Goal: Task Accomplishment & Management: Manage account settings

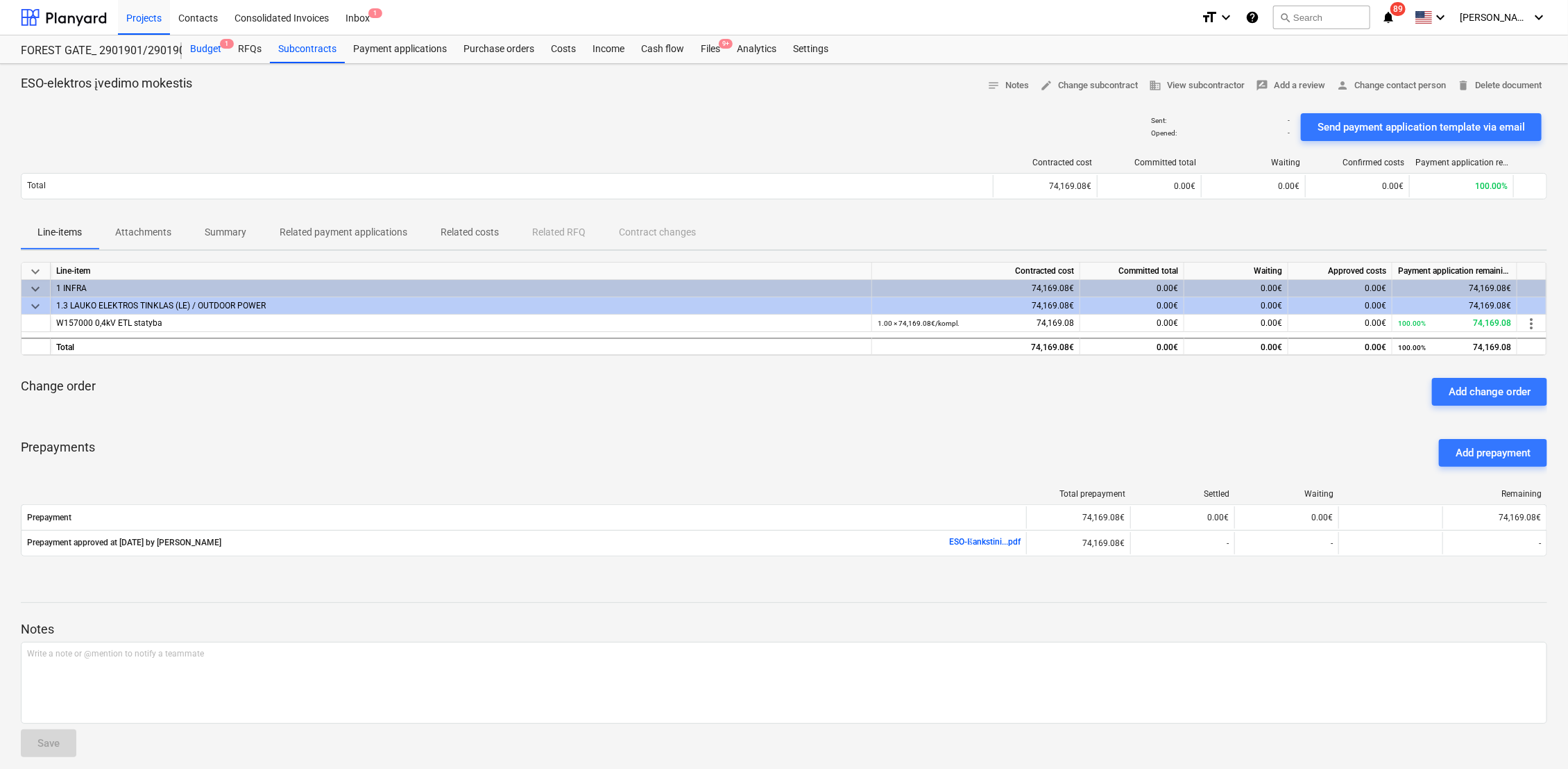
click at [216, 45] on div "Budget 1" at bounding box center [206, 50] width 48 height 28
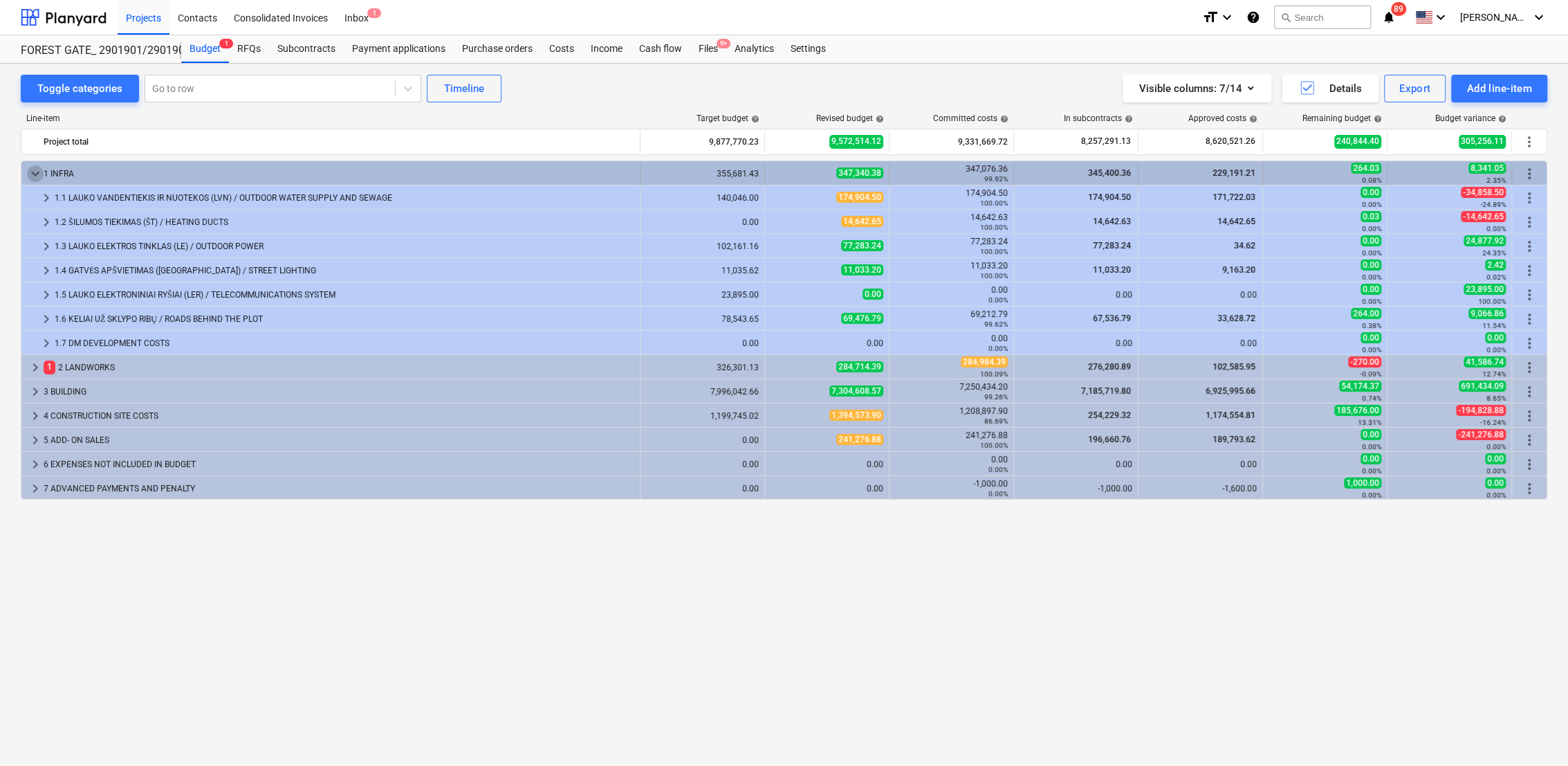
click at [29, 172] on span "keyboard_arrow_down" at bounding box center [35, 174] width 17 height 17
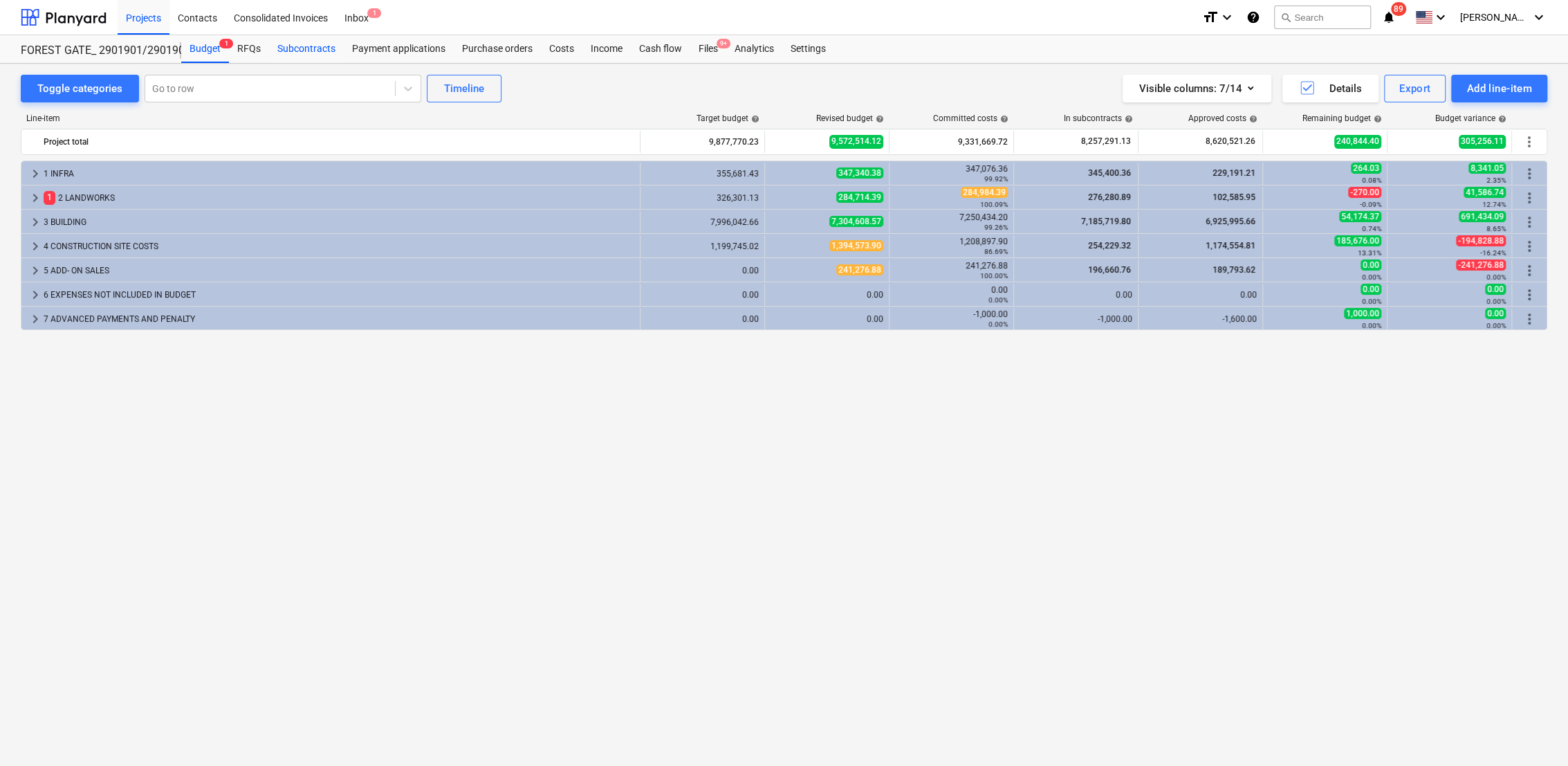
click at [315, 50] on div "Subcontracts" at bounding box center [306, 50] width 74 height 28
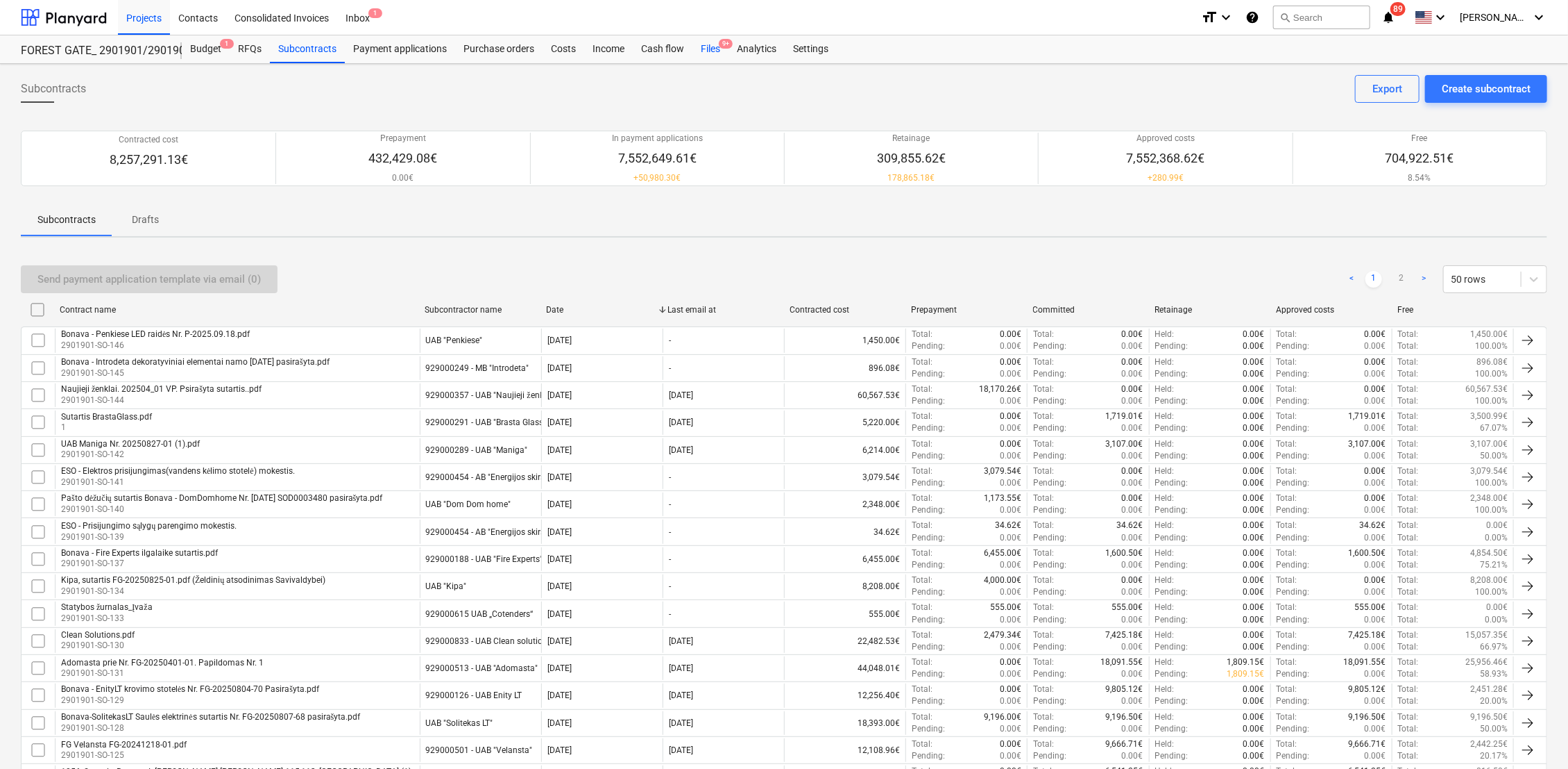
click at [716, 49] on div "Files 9+" at bounding box center [711, 50] width 36 height 28
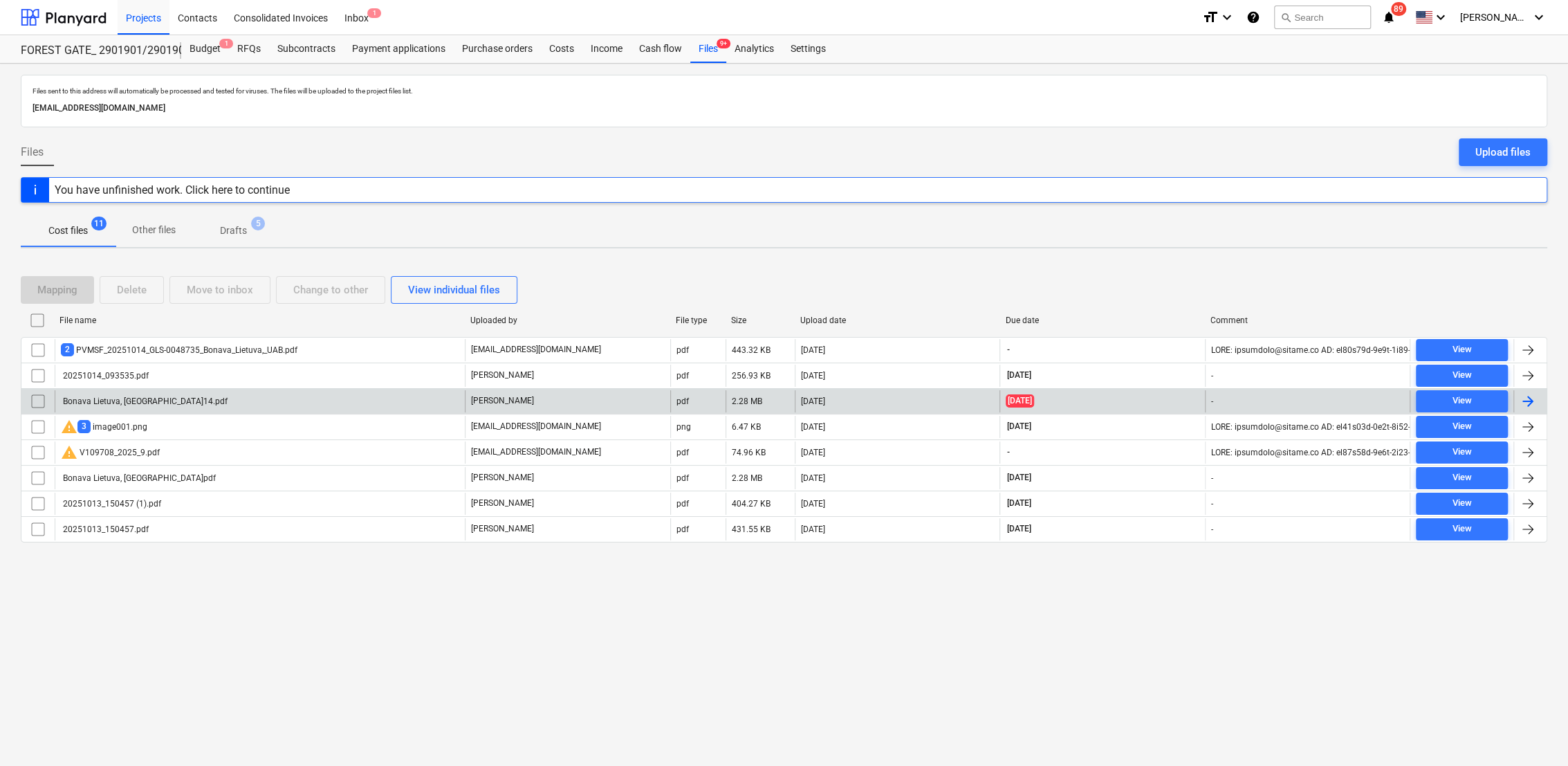
click at [138, 402] on div "Bonava Lietuva, [GEOGRAPHIC_DATA]14.pdf" at bounding box center [144, 401] width 167 height 10
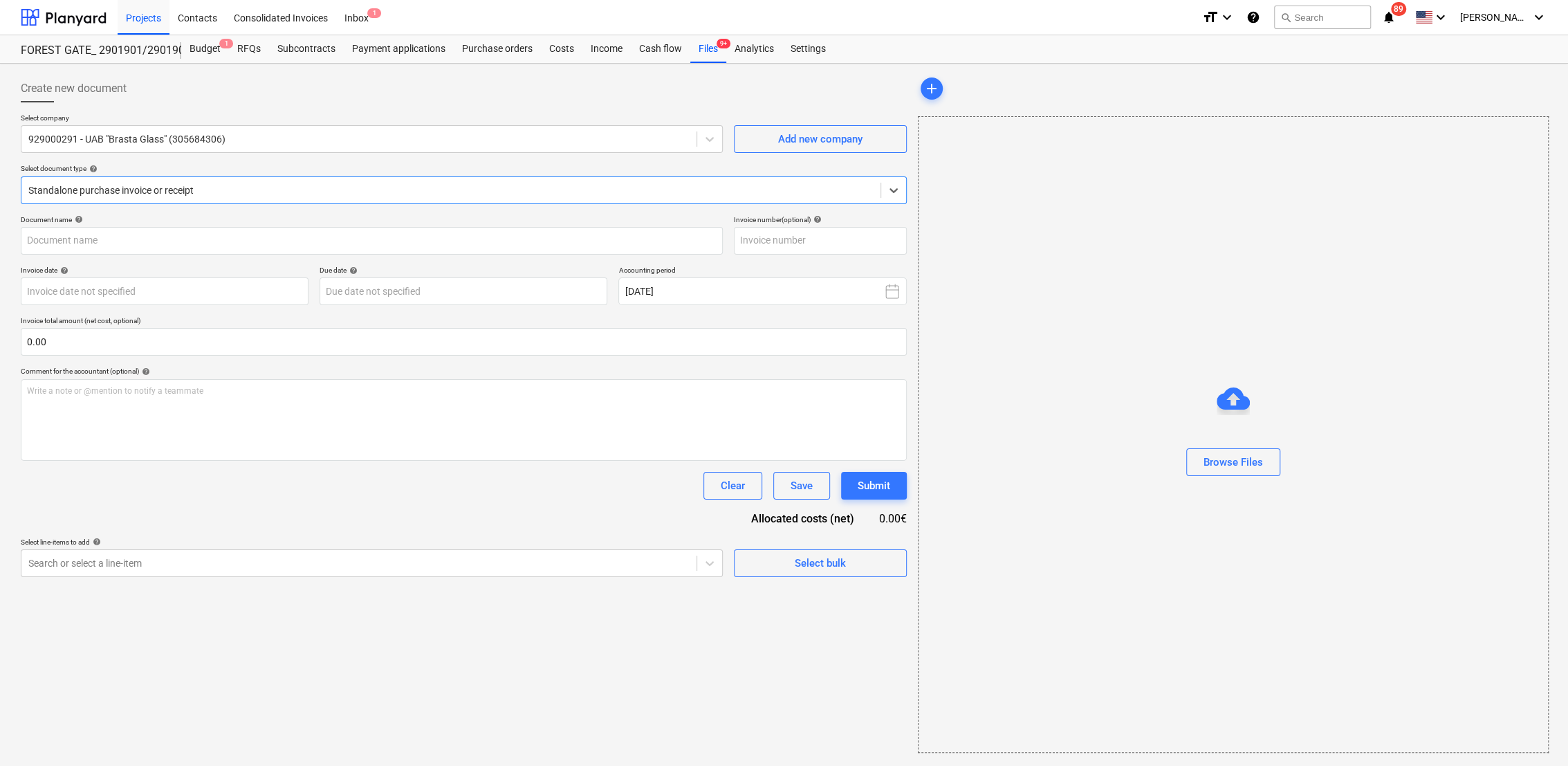
type input "UBG-010940"
type input "[DATE]"
click at [712, 48] on div "Files 9+" at bounding box center [709, 50] width 36 height 28
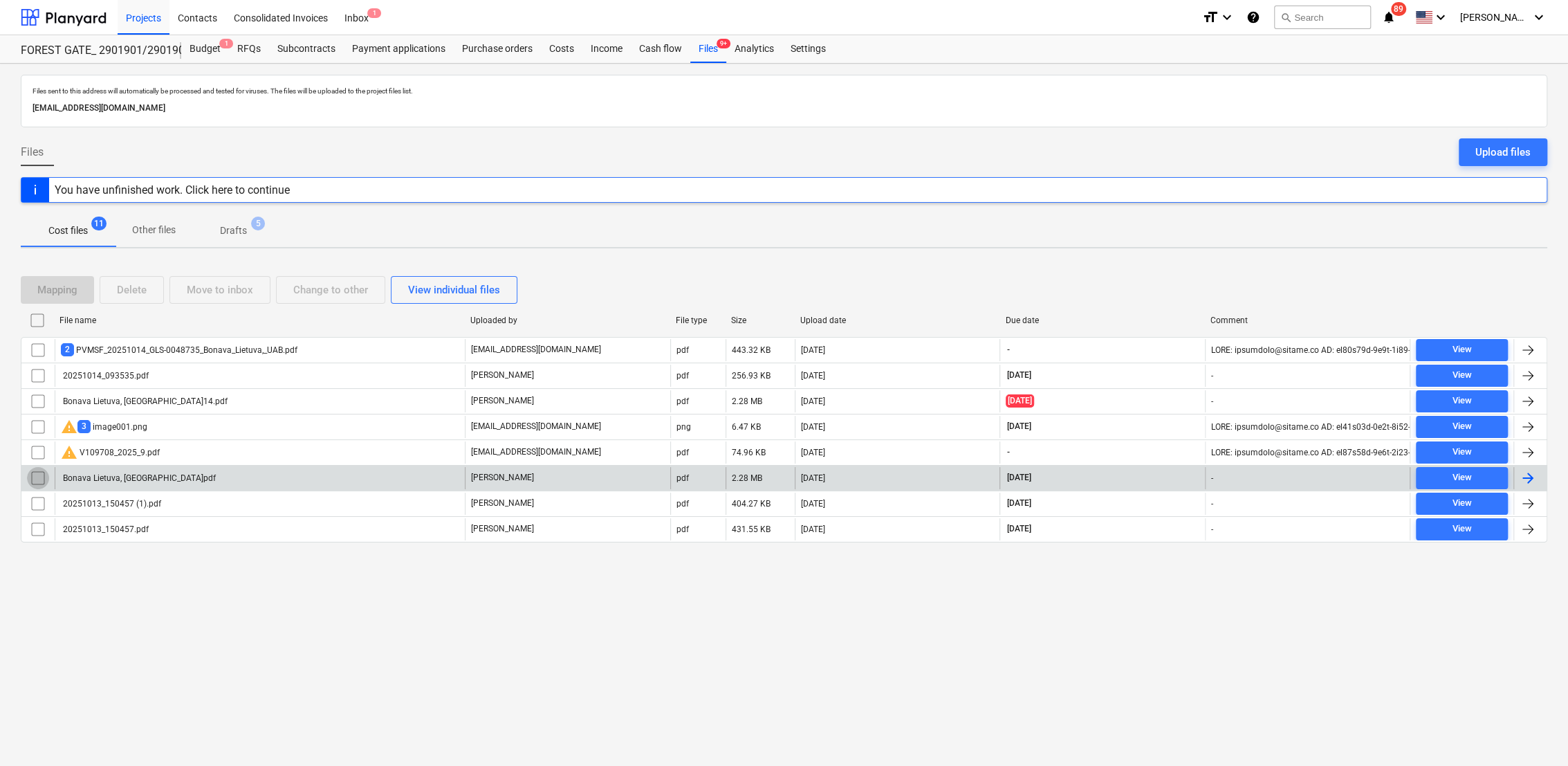
click at [40, 477] on input "checkbox" at bounding box center [38, 477] width 22 height 22
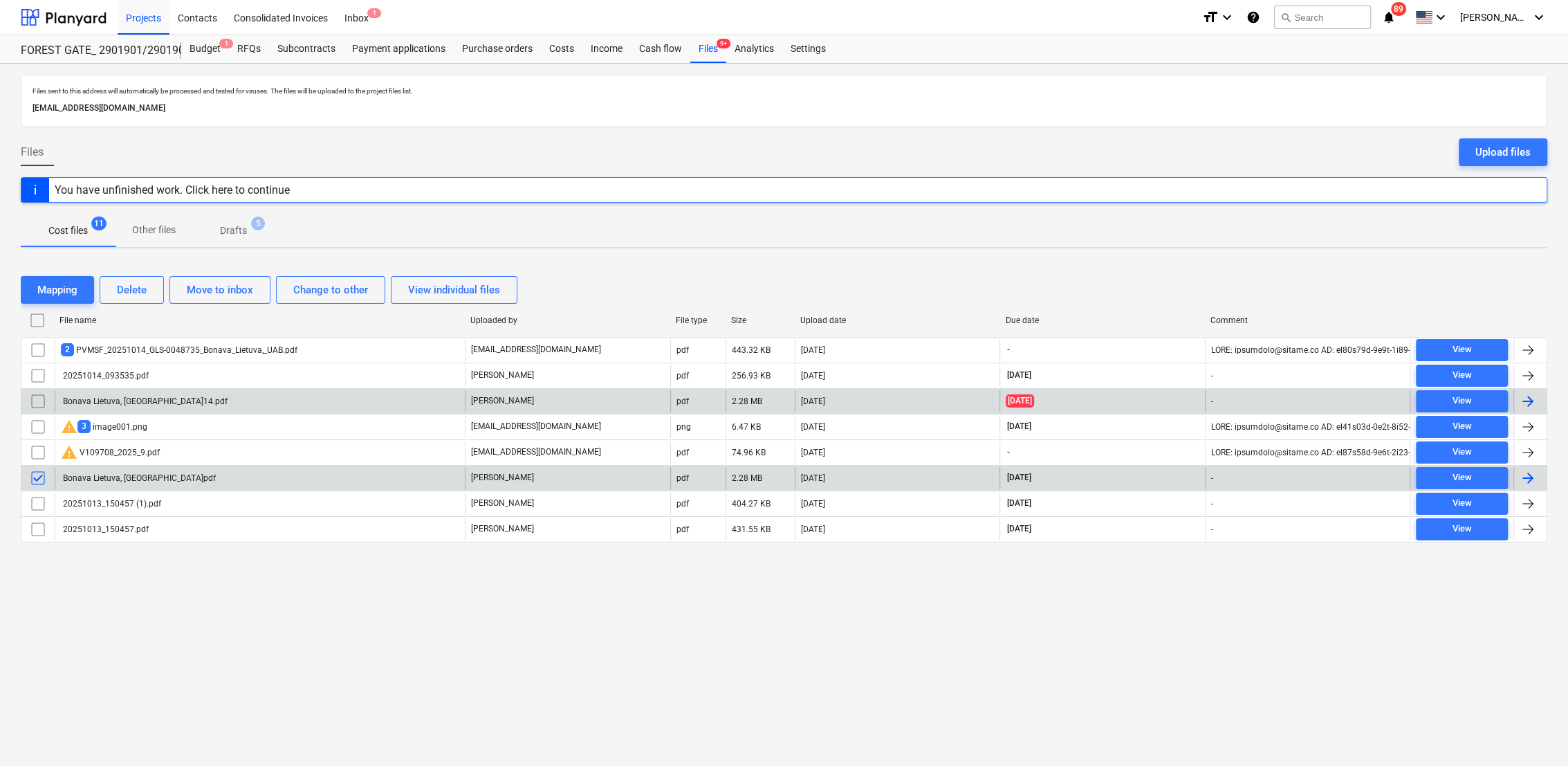
click at [38, 398] on input "checkbox" at bounding box center [38, 401] width 22 height 22
click at [131, 289] on div "Delete" at bounding box center [132, 290] width 30 height 18
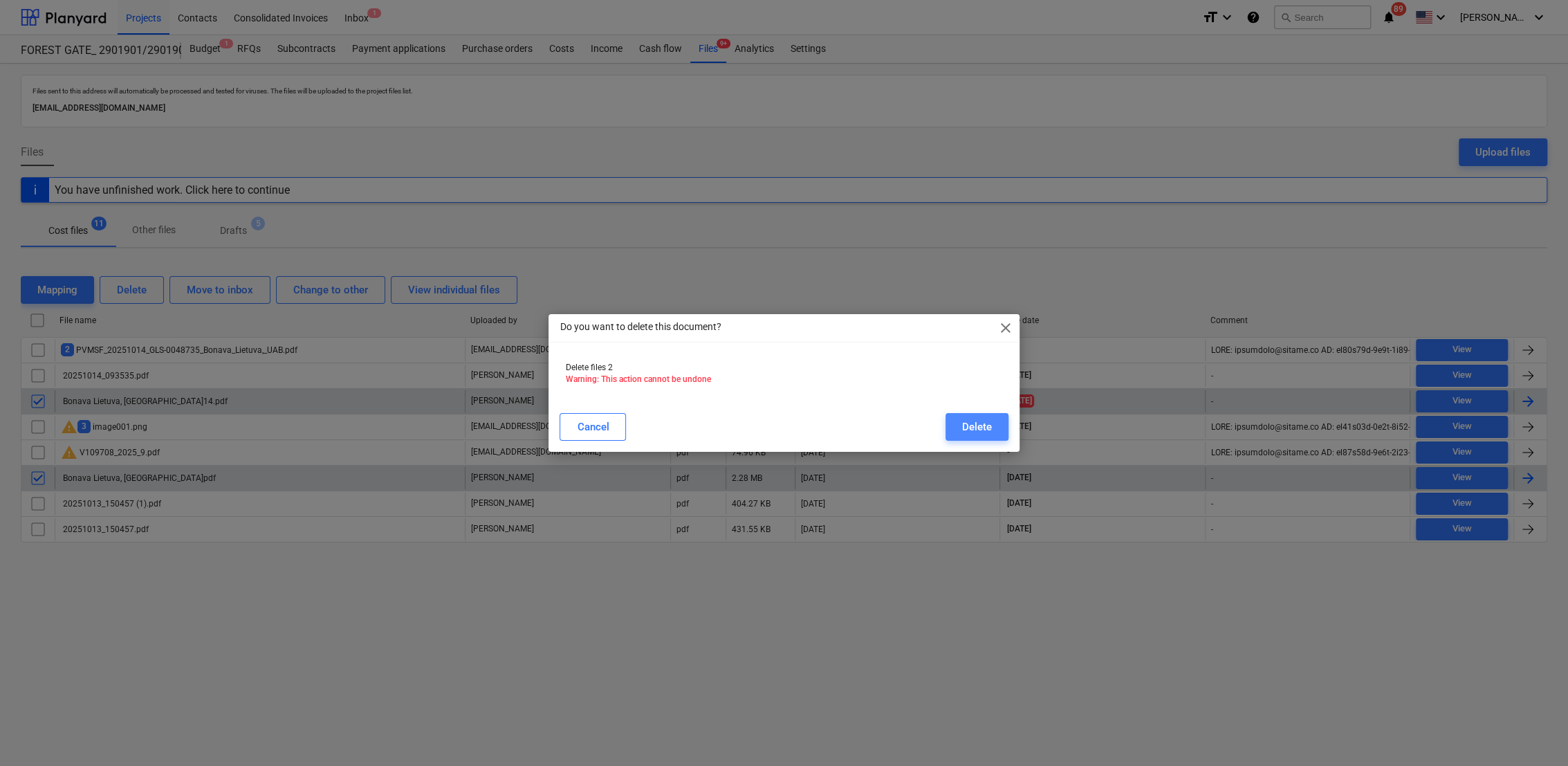
click at [993, 420] on button "Delete" at bounding box center [977, 427] width 63 height 28
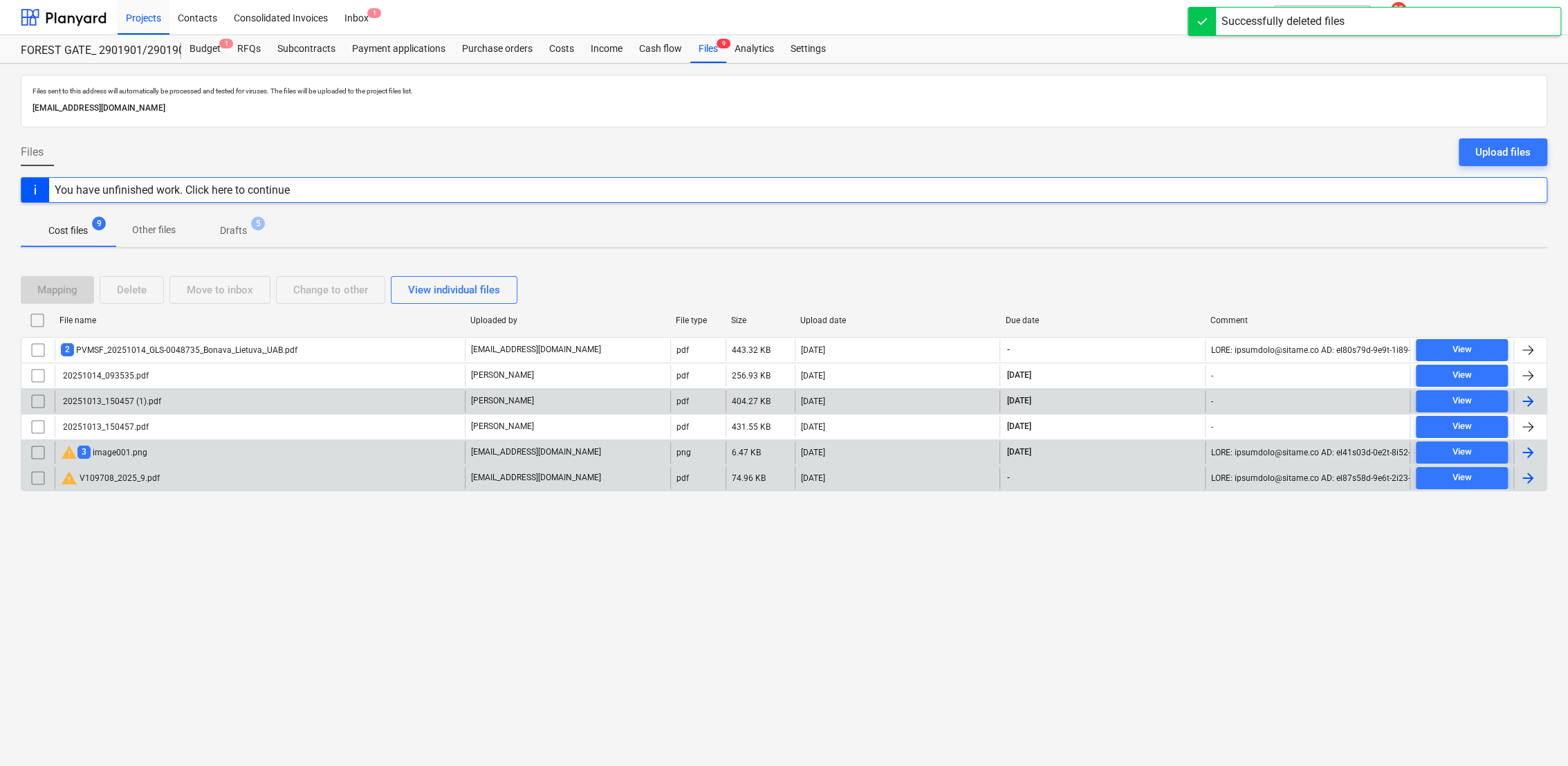
click at [33, 451] on input "checkbox" at bounding box center [38, 452] width 22 height 22
click at [33, 479] on input "checkbox" at bounding box center [38, 477] width 22 height 22
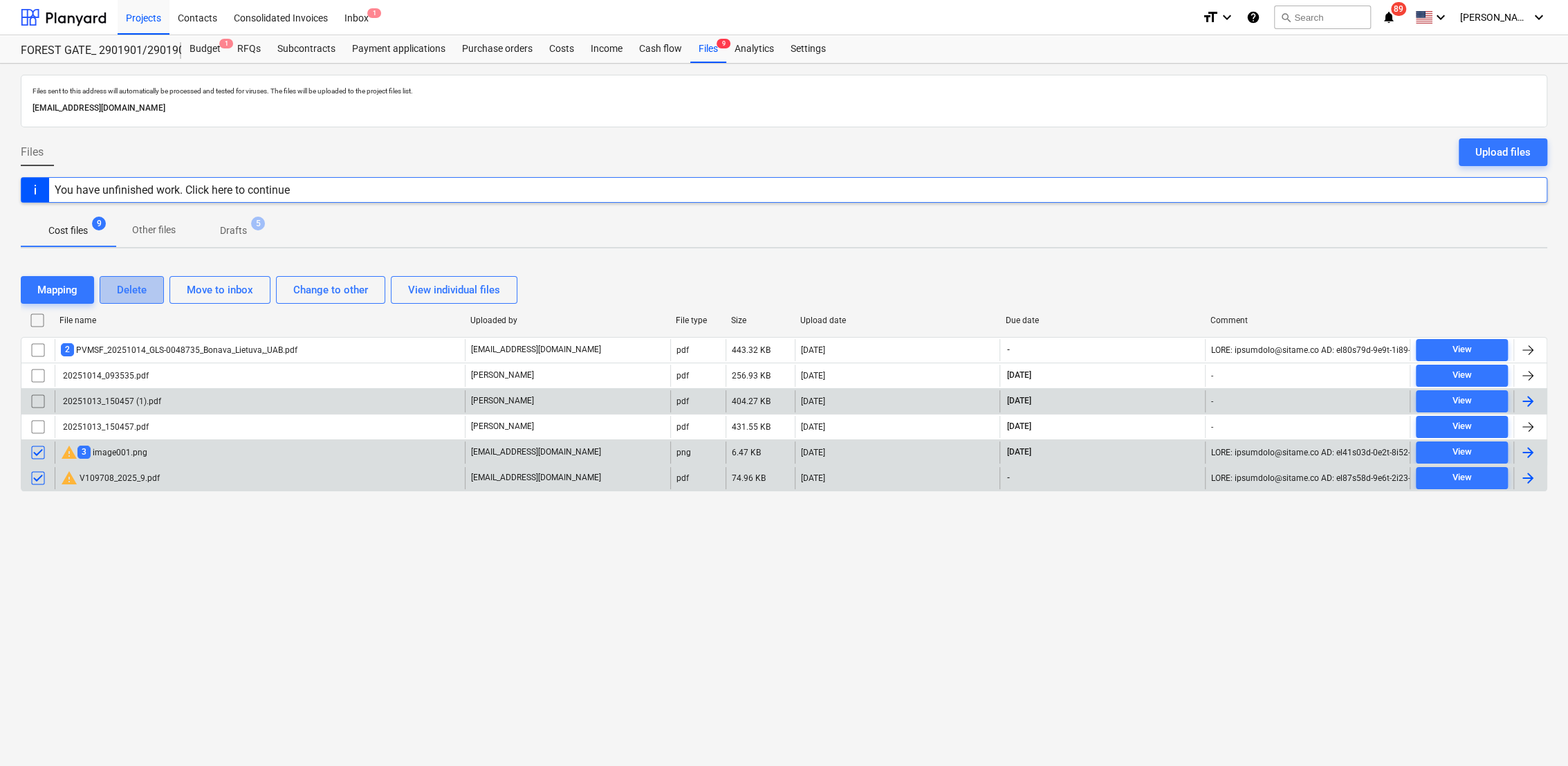
click at [124, 285] on div "Delete" at bounding box center [132, 290] width 30 height 18
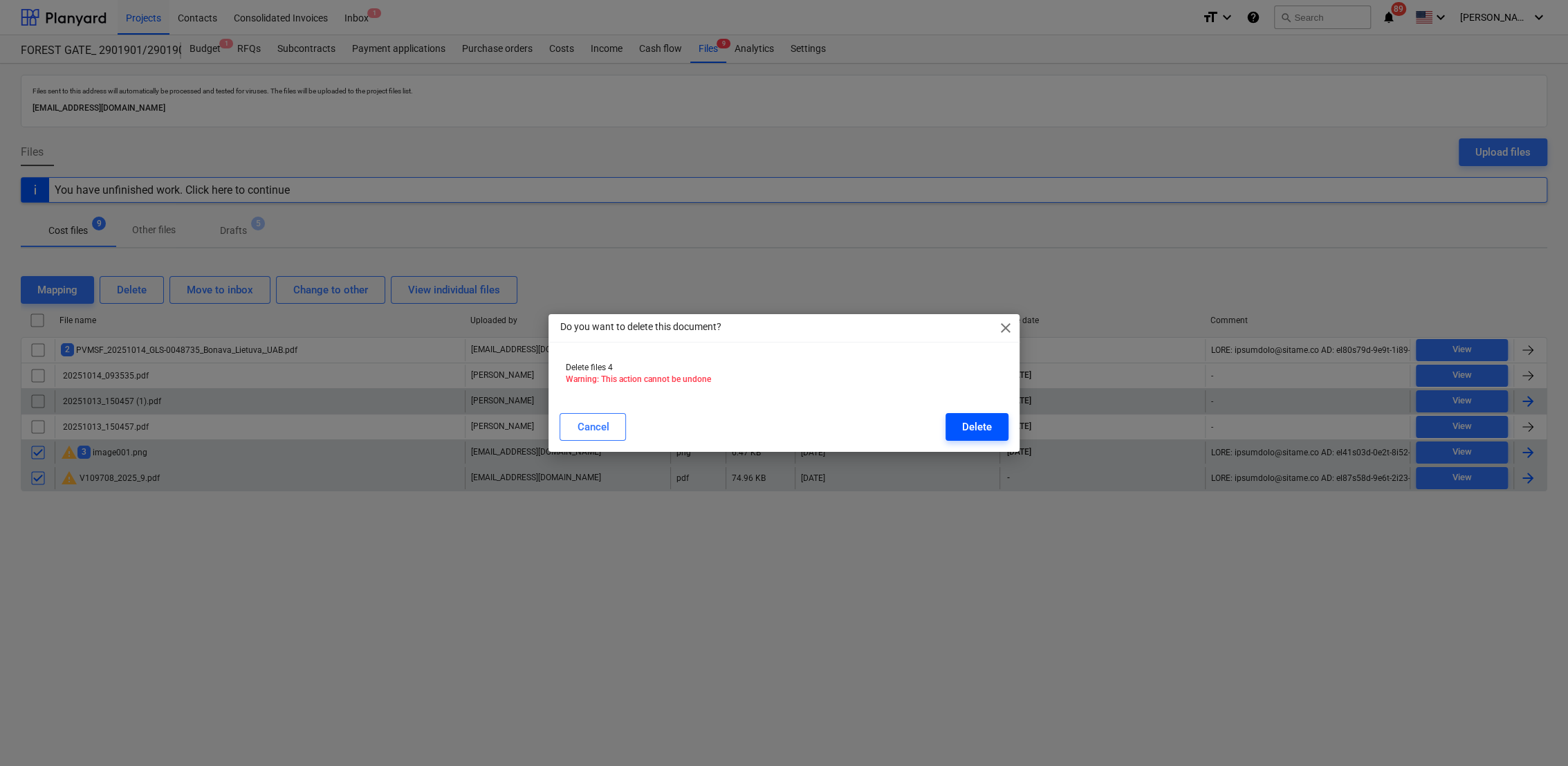
click at [985, 429] on div "Delete" at bounding box center [978, 427] width 30 height 18
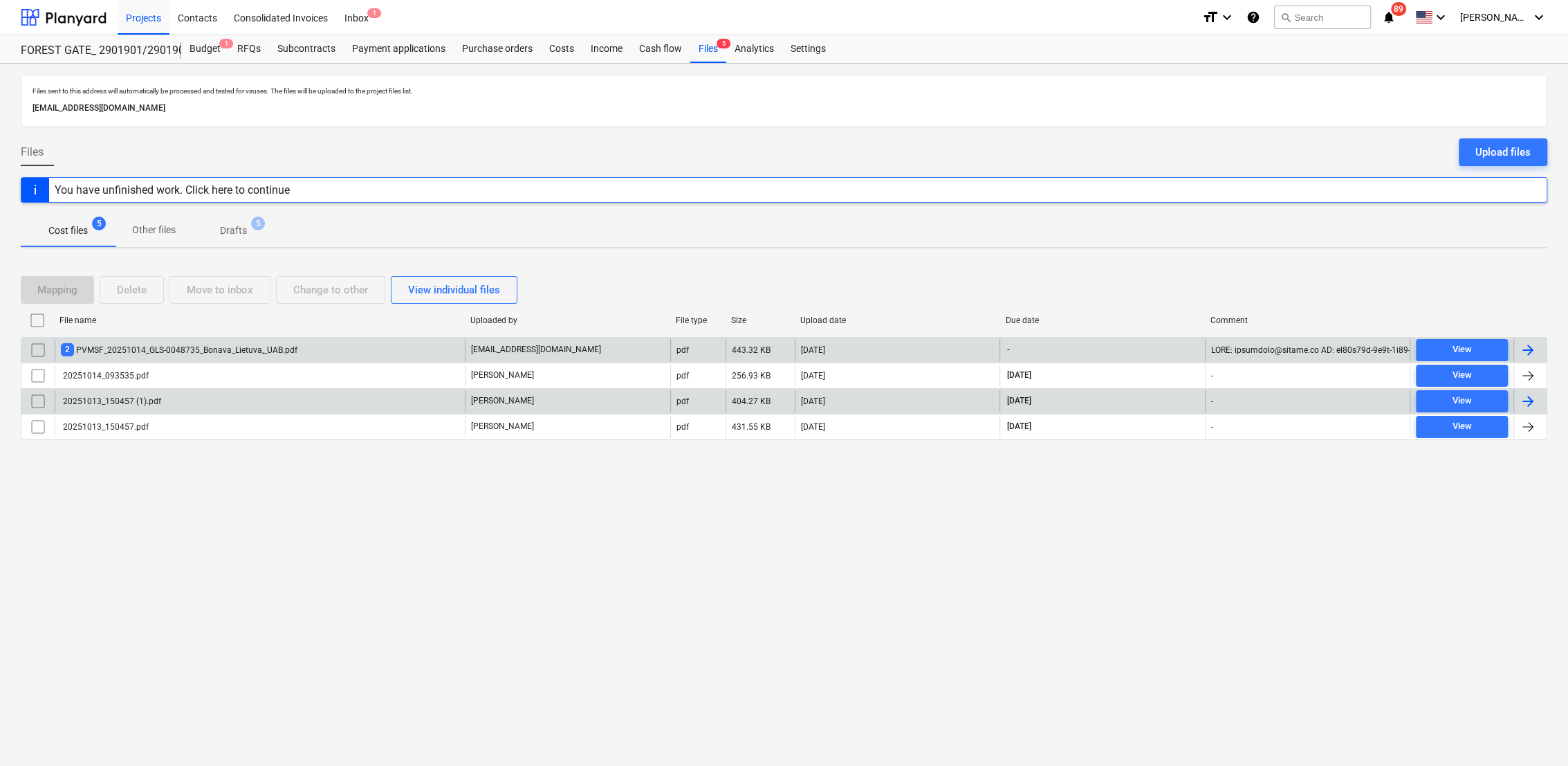
click at [517, 350] on p "[EMAIL_ADDRESS][DOMAIN_NAME]" at bounding box center [536, 349] width 130 height 12
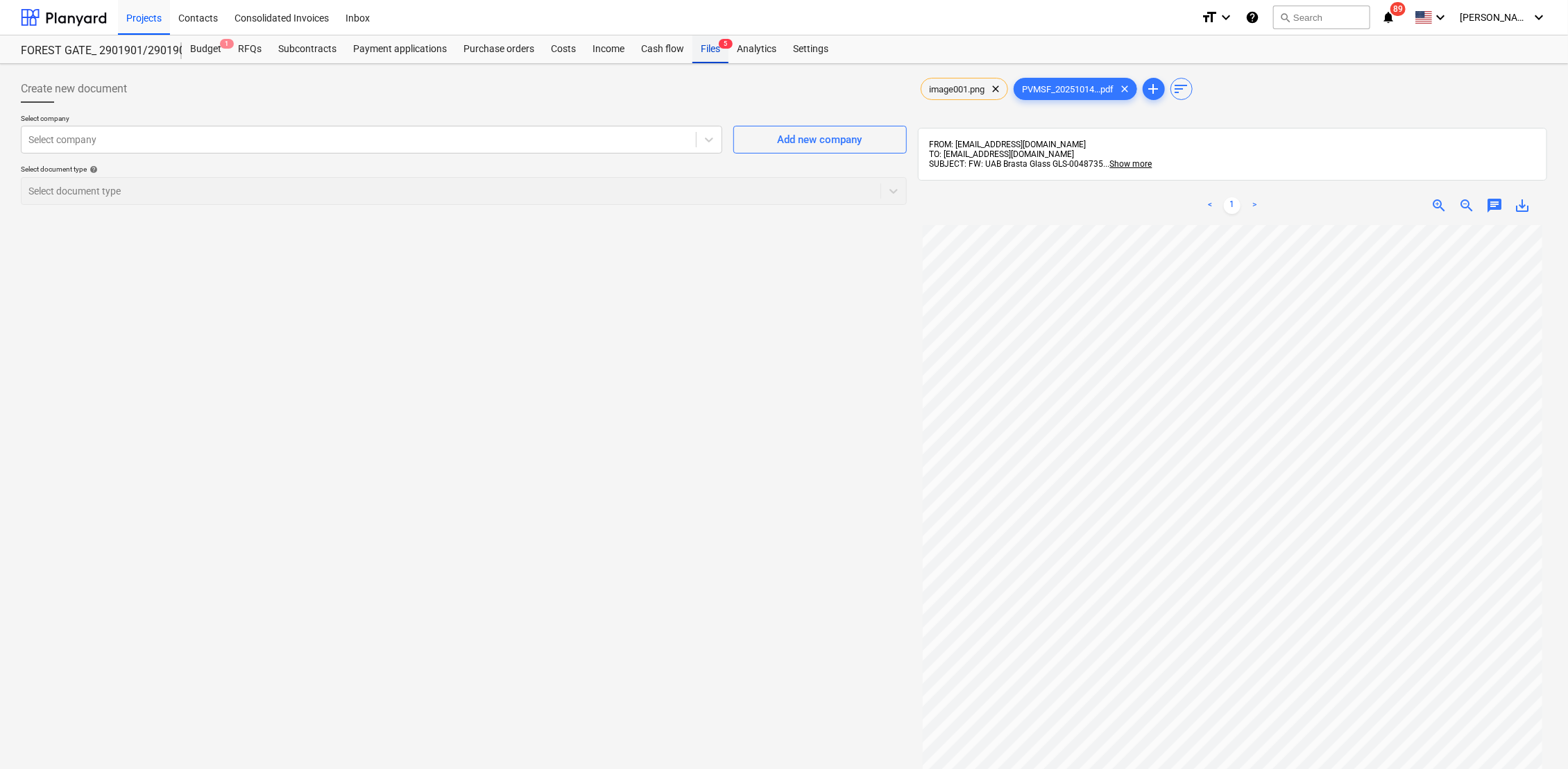
click at [711, 50] on div "Files 5" at bounding box center [711, 50] width 36 height 28
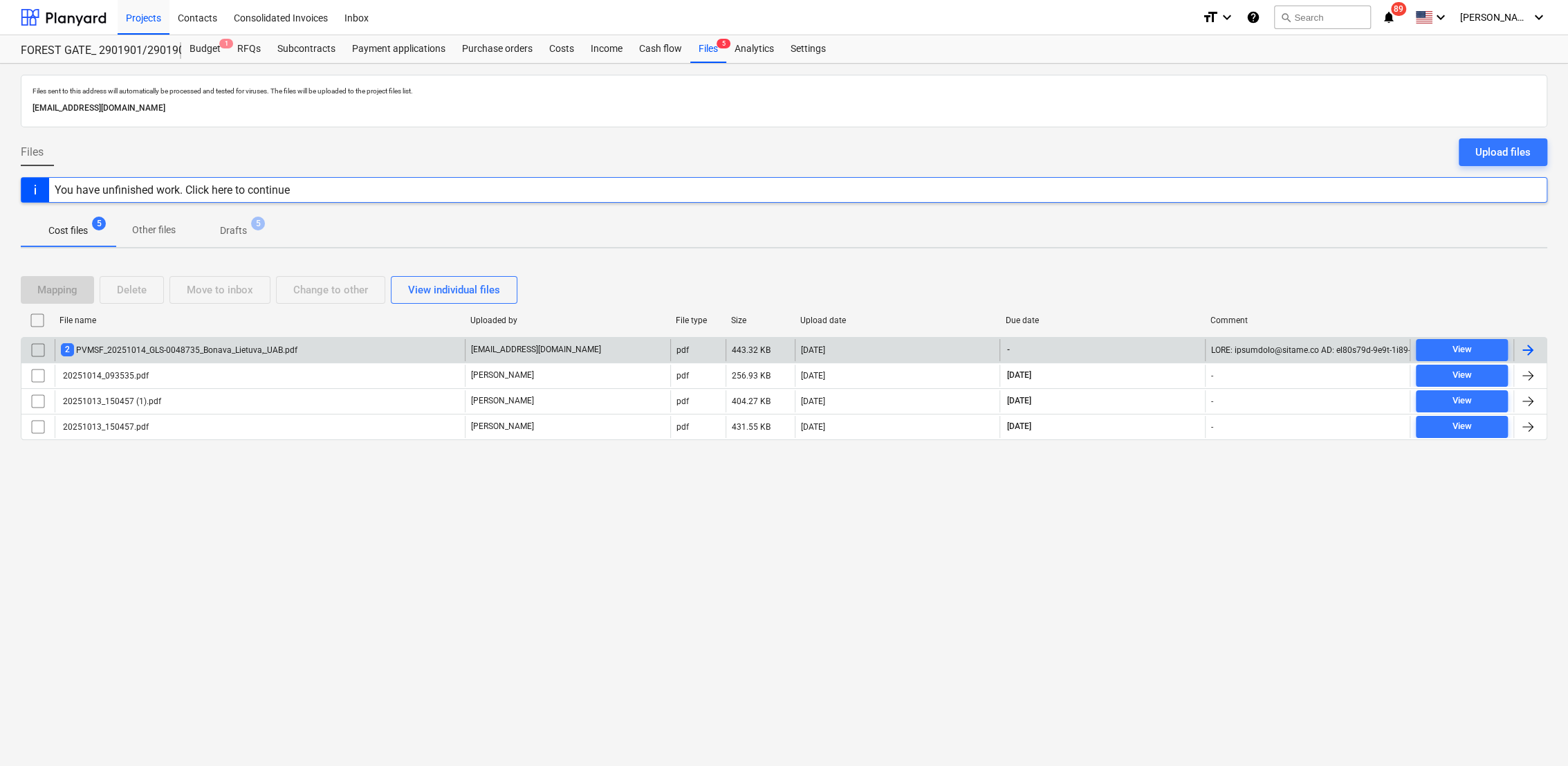
click at [38, 350] on input "checkbox" at bounding box center [38, 350] width 22 height 22
click at [154, 287] on button "Delete" at bounding box center [131, 290] width 65 height 28
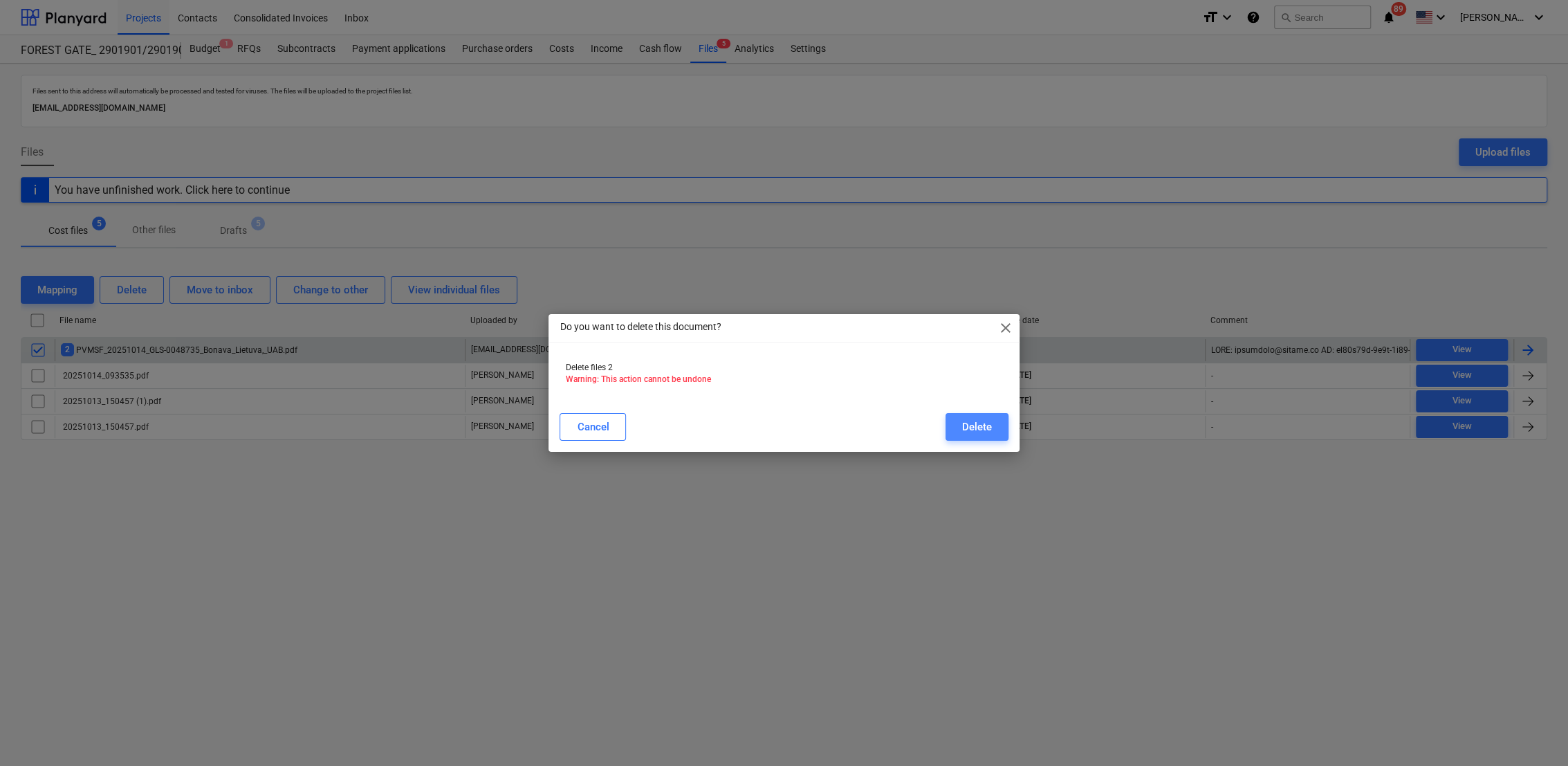
click at [985, 421] on div "Delete" at bounding box center [978, 427] width 30 height 18
